Goal: Information Seeking & Learning: Learn about a topic

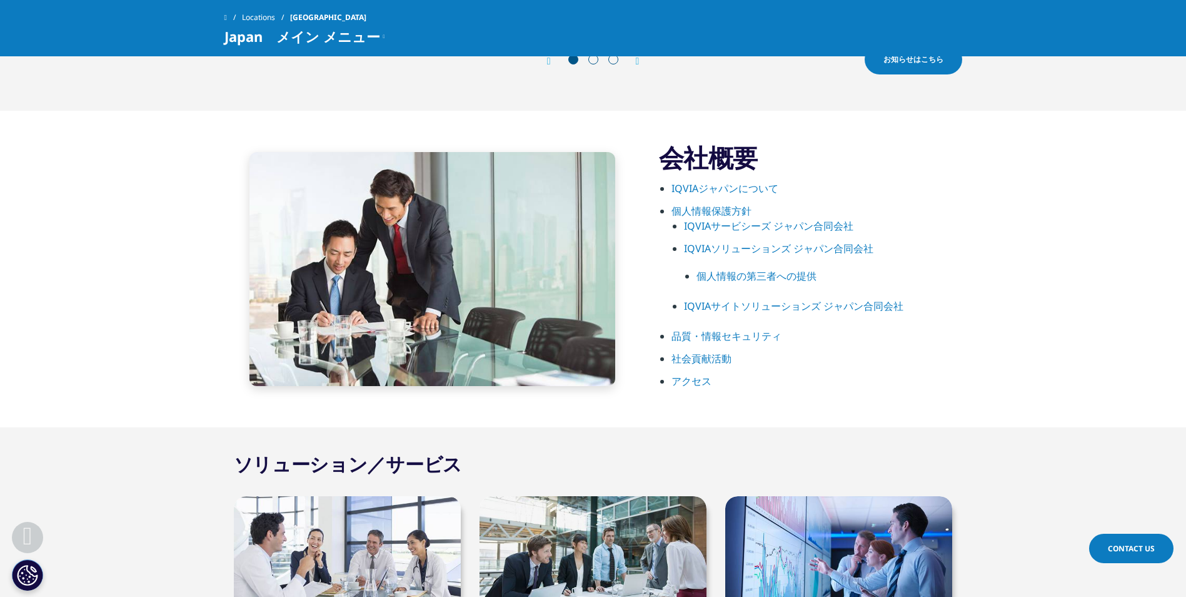
click at [702, 189] on link "IQVIAジャパンについて" at bounding box center [725, 188] width 107 height 14
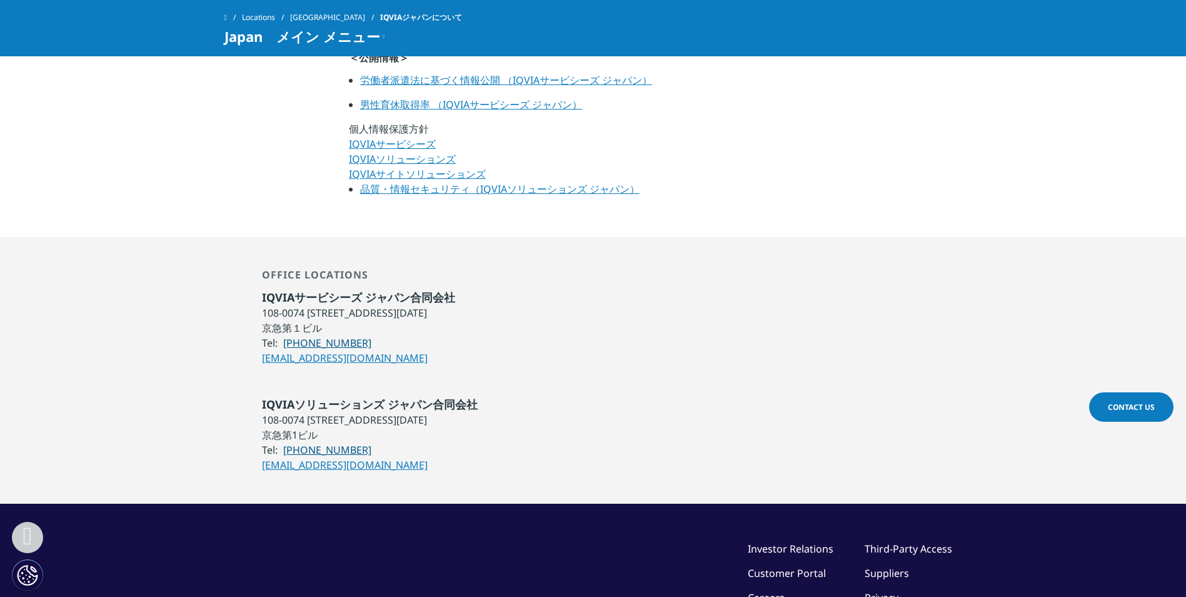
scroll to position [744, 0]
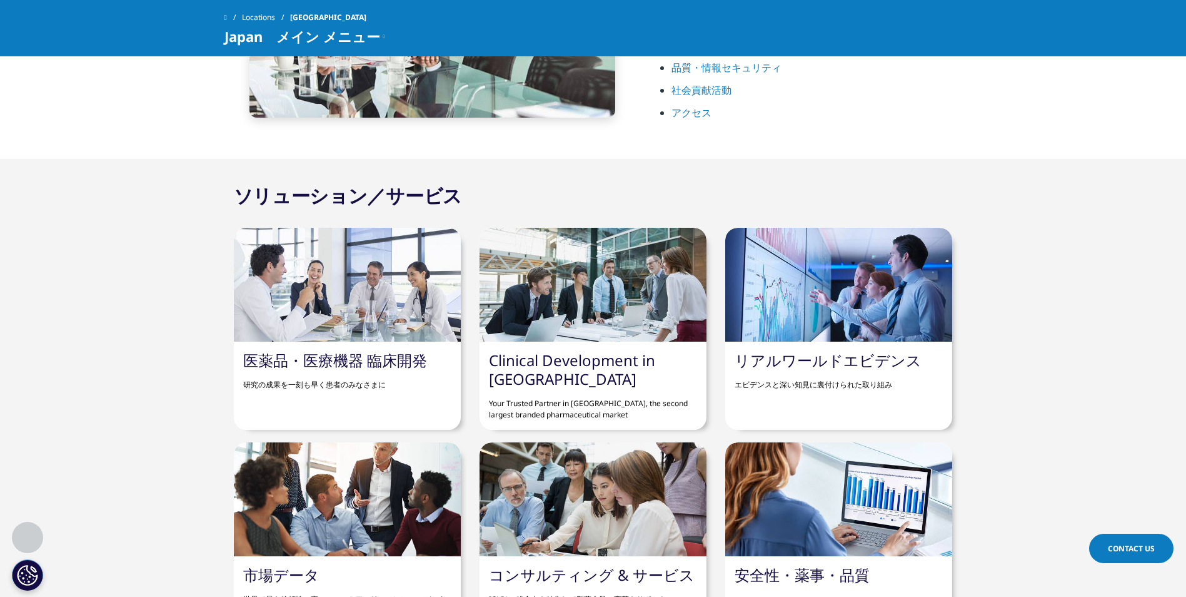
scroll to position [744, 0]
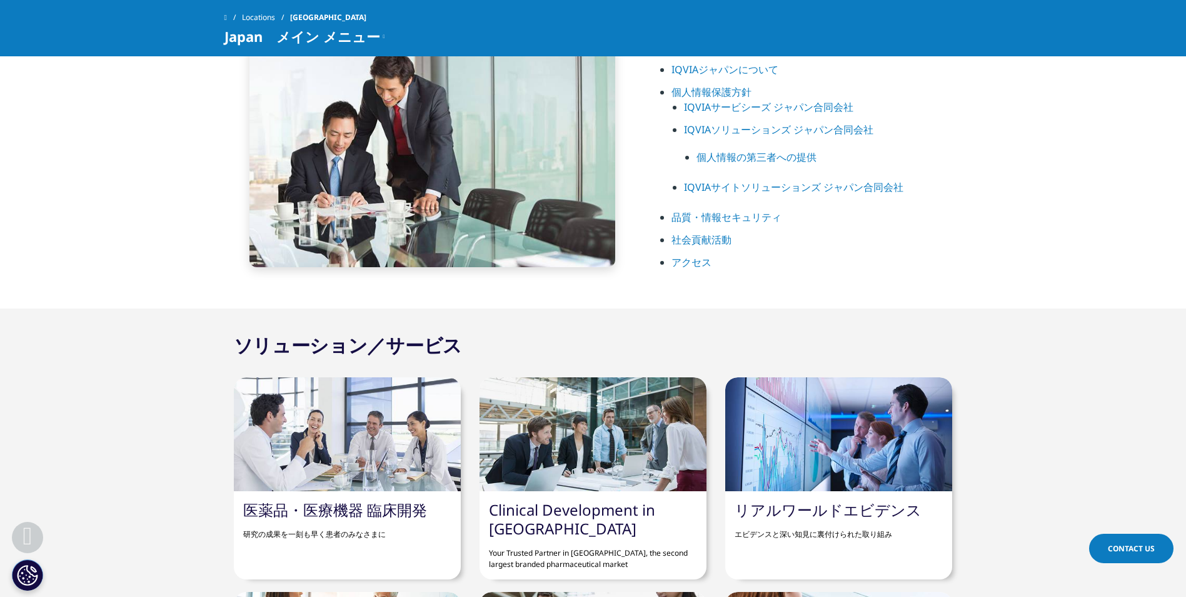
drag, startPoint x: 573, startPoint y: 333, endPoint x: 766, endPoint y: 103, distance: 300.1
click at [779, 103] on link "IQVIAサービシーズ ジャパン合同会社" at bounding box center [768, 107] width 169 height 14
click at [742, 105] on link "IQVIAサービシーズ ジャパン合同会社" at bounding box center [768, 107] width 169 height 14
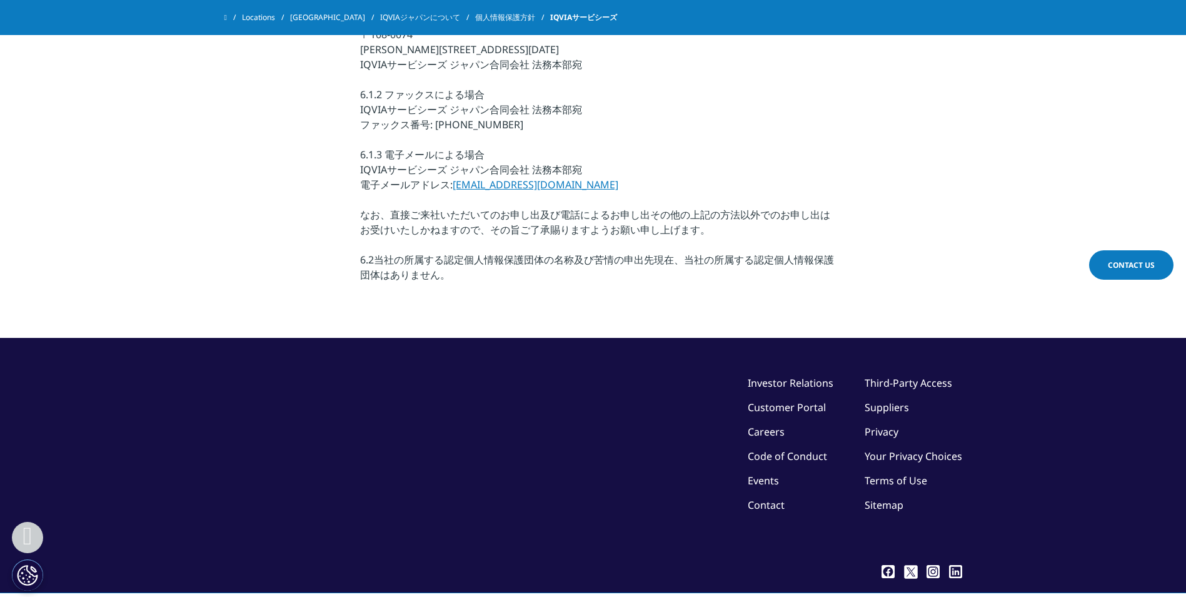
scroll to position [3565, 0]
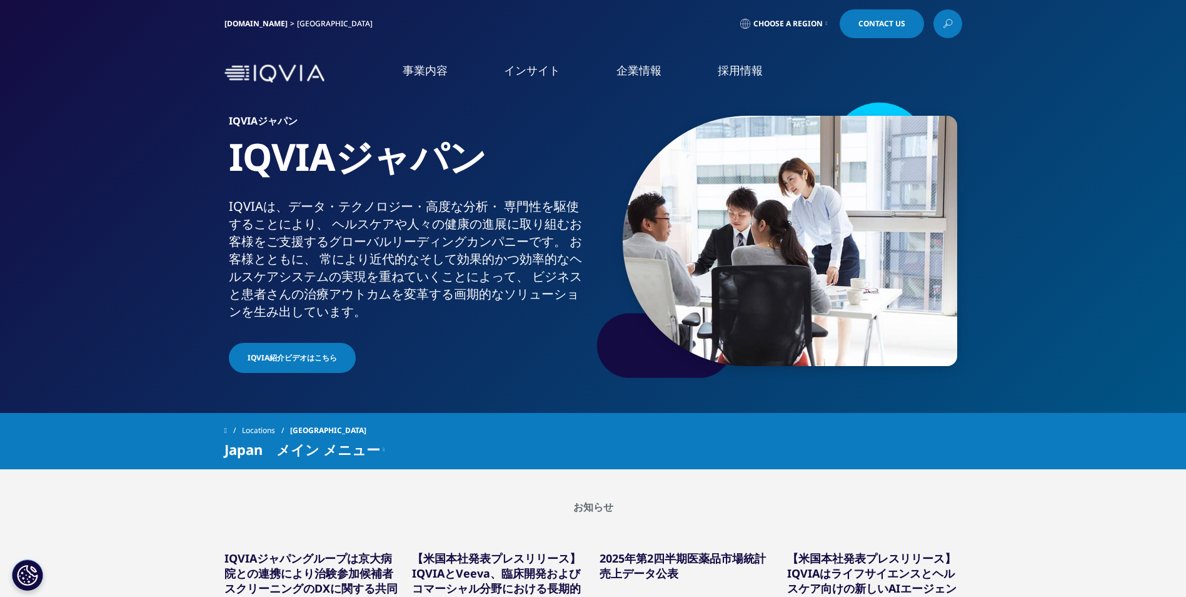
click at [718, 69] on link "採用情報" at bounding box center [740, 71] width 45 height 16
click at [78, 166] on link "IQVIAグループ" at bounding box center [242, 161] width 378 height 14
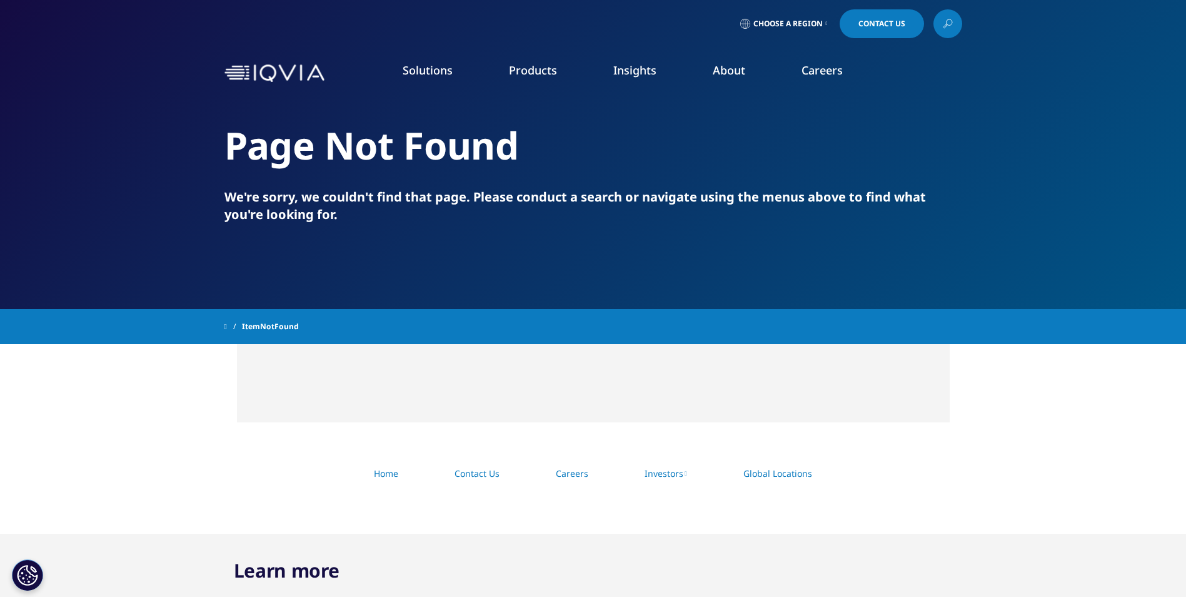
click at [281, 412] on div at bounding box center [593, 383] width 713 height 78
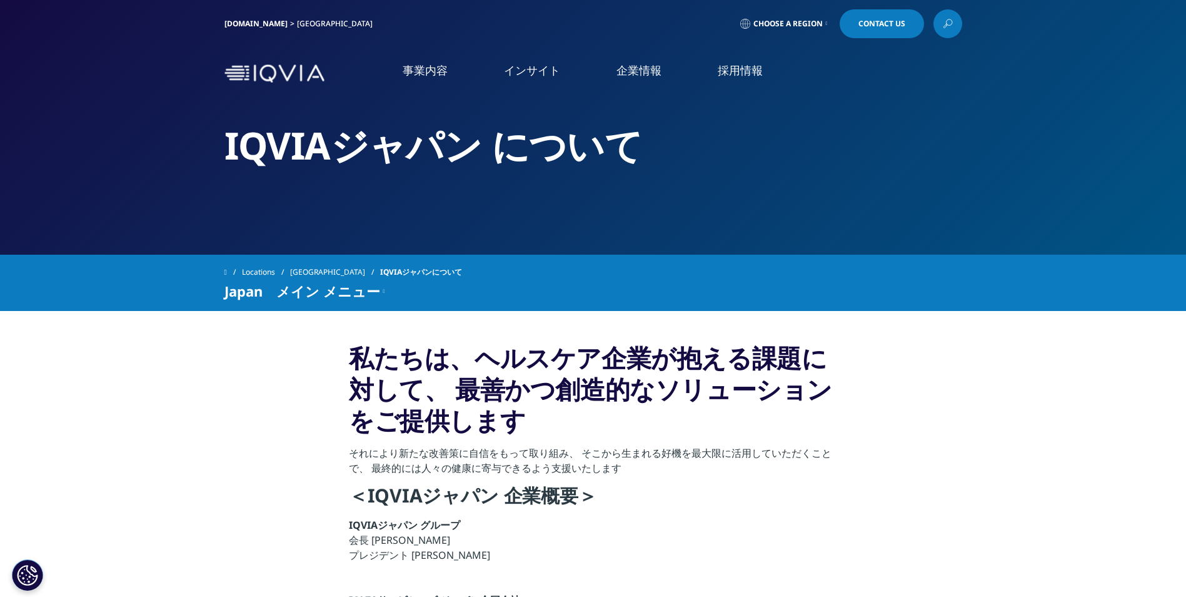
click at [434, 76] on link "事業内容" at bounding box center [425, 71] width 45 height 16
click at [64, 162] on link "概要" at bounding box center [242, 158] width 378 height 14
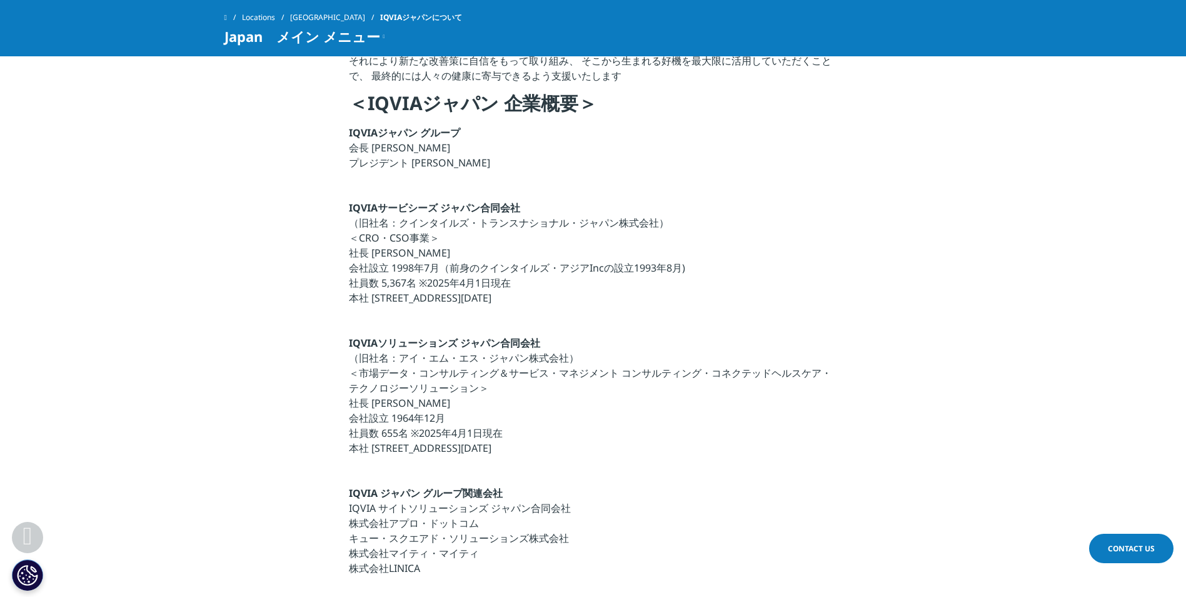
scroll to position [375, 0]
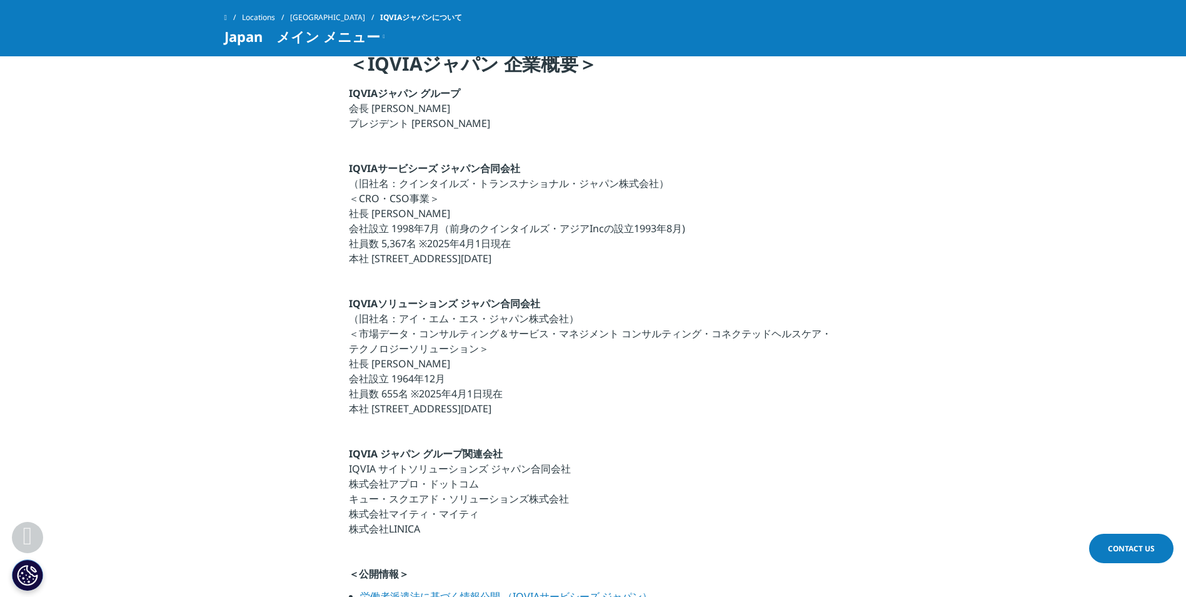
click at [216, 270] on section "私たちは、ヘルスケア企業が抱える課題に対して、 最善かつ創造的なソリューションをご提供します それにより新たな改善策に自信をもって取り組み、 そこから生まれる…" at bounding box center [593, 316] width 1186 height 874
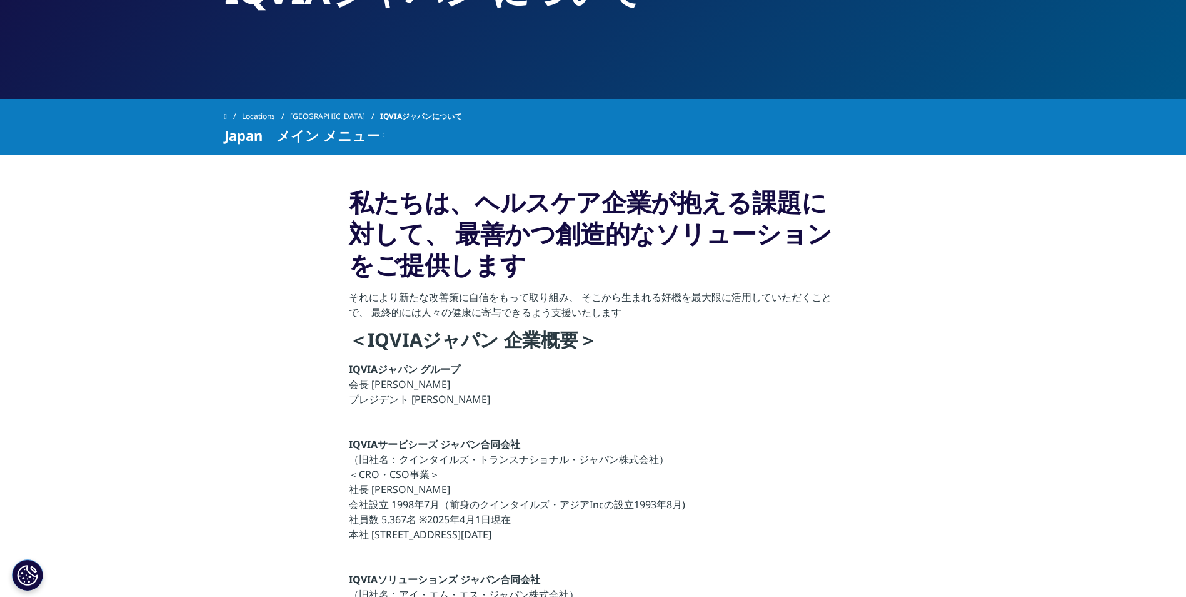
scroll to position [0, 0]
